Goal: Task Accomplishment & Management: Use online tool/utility

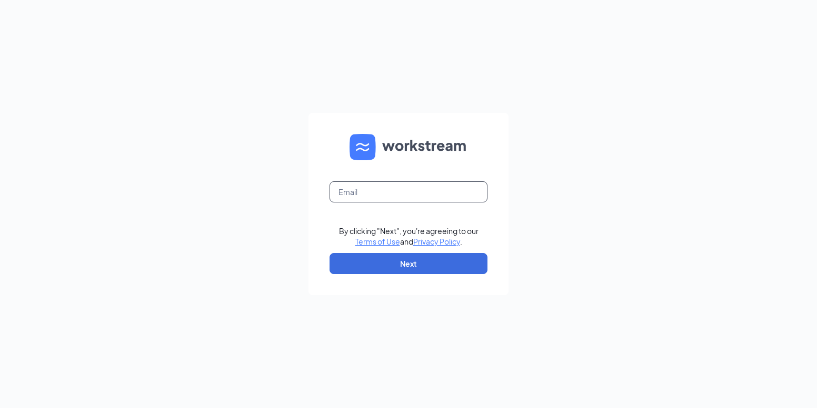
click at [384, 191] on input "text" at bounding box center [409, 191] width 158 height 21
type input "lisa@homehelpersutah.com"
click at [417, 271] on button "Next" at bounding box center [409, 263] width 158 height 21
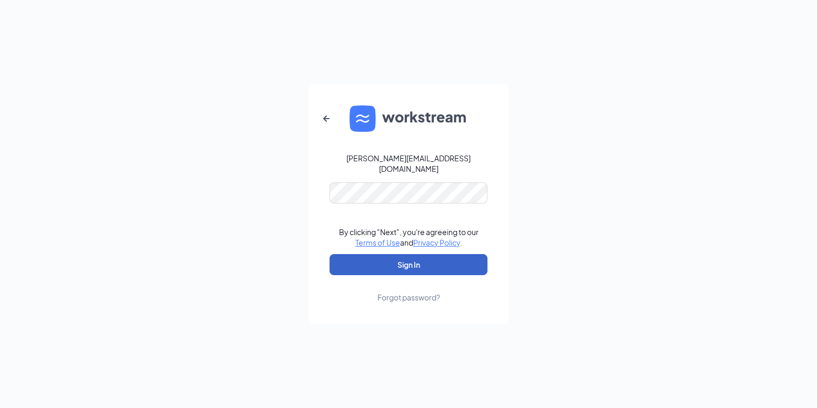
click at [434, 268] on button "Sign In" at bounding box center [409, 264] width 158 height 21
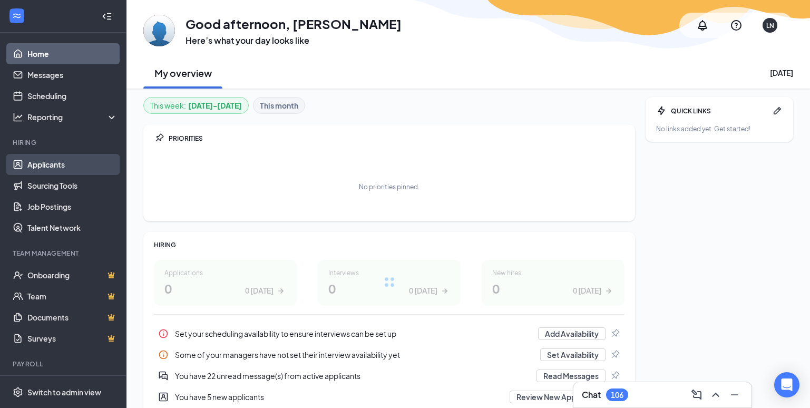
click at [53, 162] on link "Applicants" at bounding box center [72, 164] width 90 height 21
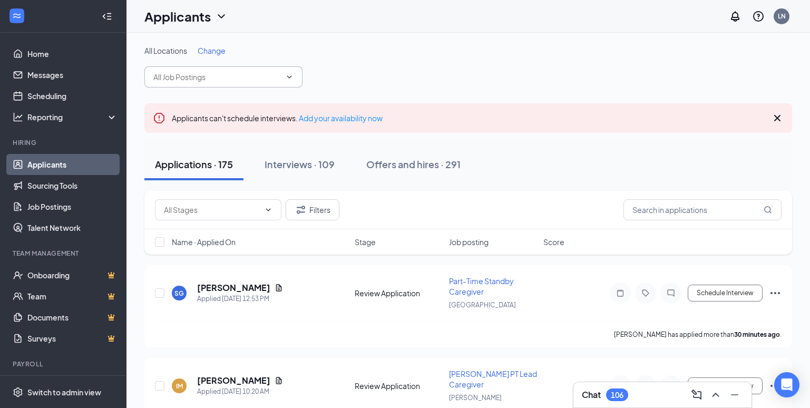
click at [259, 72] on input "text" at bounding box center [216, 77] width 127 height 12
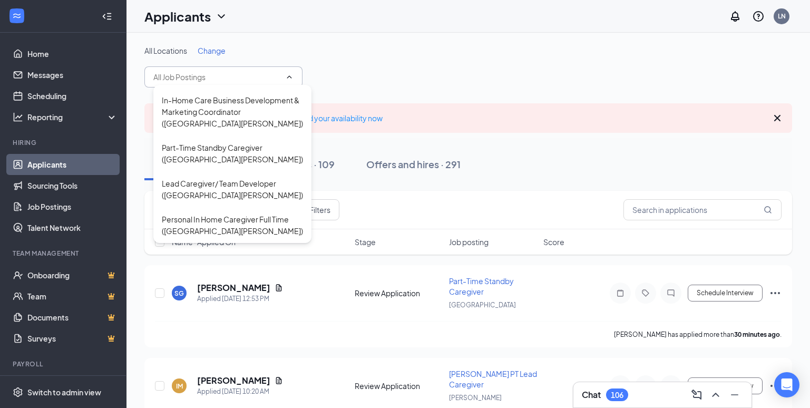
scroll to position [499, 0]
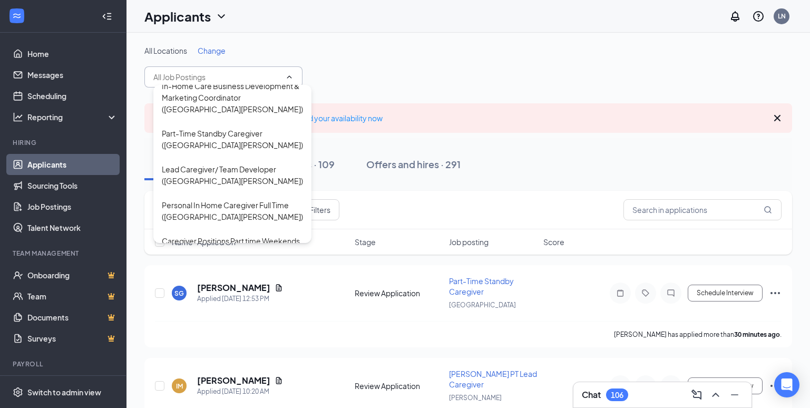
click at [258, 282] on div "Full-Time Scheduling Specialist ([GEOGRAPHIC_DATA][PERSON_NAME])" at bounding box center [232, 293] width 141 height 23
type input "Full-Time Scheduling Specialist ([GEOGRAPHIC_DATA][PERSON_NAME])"
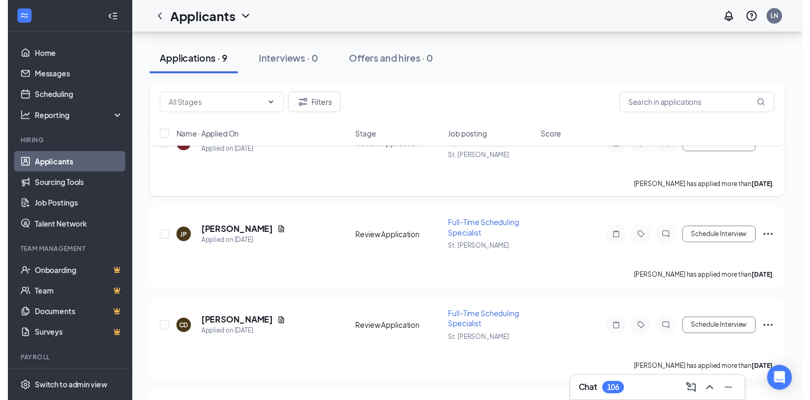
scroll to position [211, 0]
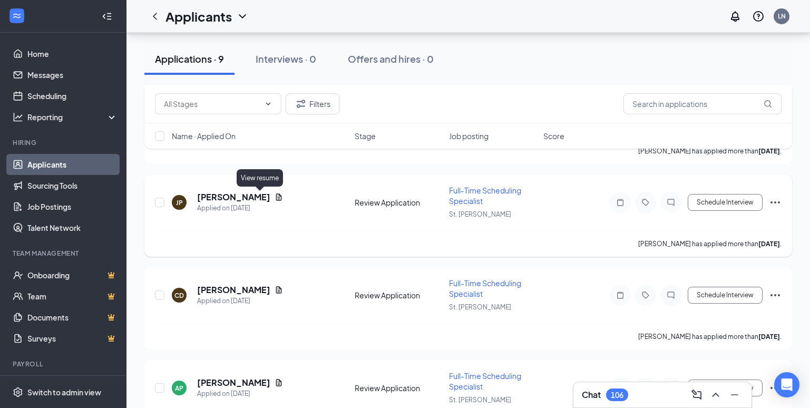
click at [274, 193] on icon "Document" at bounding box center [278, 197] width 8 height 8
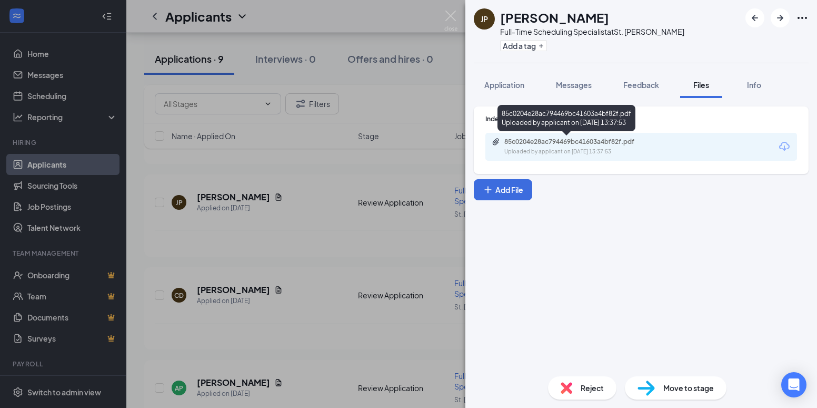
click at [601, 143] on div "85c0204e28ac794469bc41603a4bf82f.pdf" at bounding box center [578, 141] width 147 height 8
drag, startPoint x: 451, startPoint y: 17, endPoint x: 320, endPoint y: 154, distance: 190.0
click at [451, 17] on img at bounding box center [451, 21] width 13 height 21
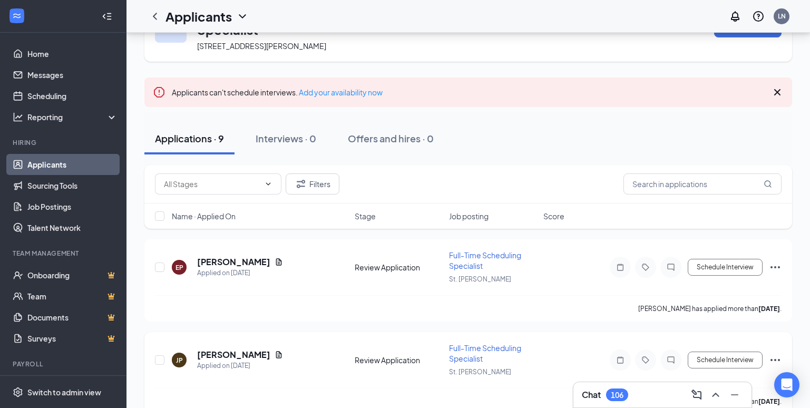
scroll to position [53, 0]
click at [274, 265] on icon "Document" at bounding box center [278, 262] width 8 height 8
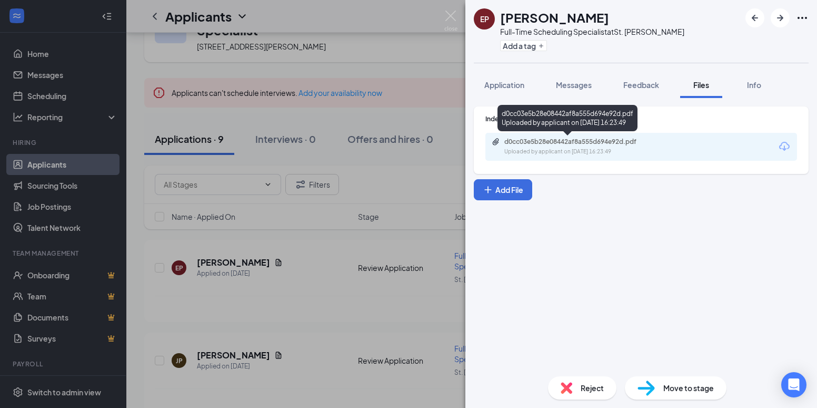
click at [524, 141] on div "d0cc03e5b28e08442af8a555d694e92d.pdf" at bounding box center [578, 141] width 147 height 8
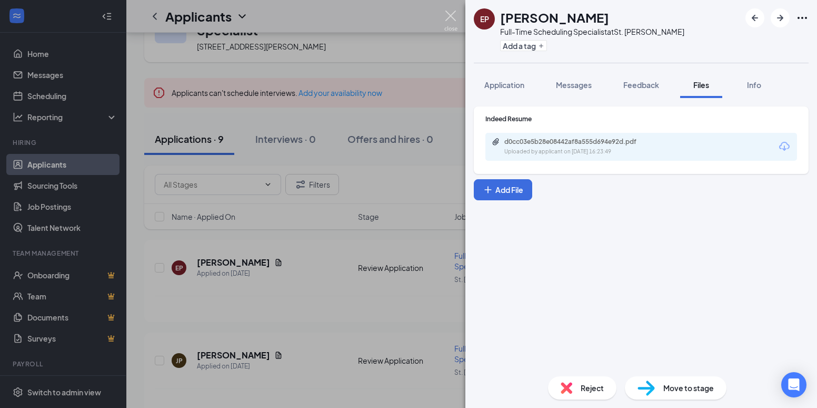
click at [448, 14] on img at bounding box center [451, 21] width 13 height 21
